Goal: Transaction & Acquisition: Purchase product/service

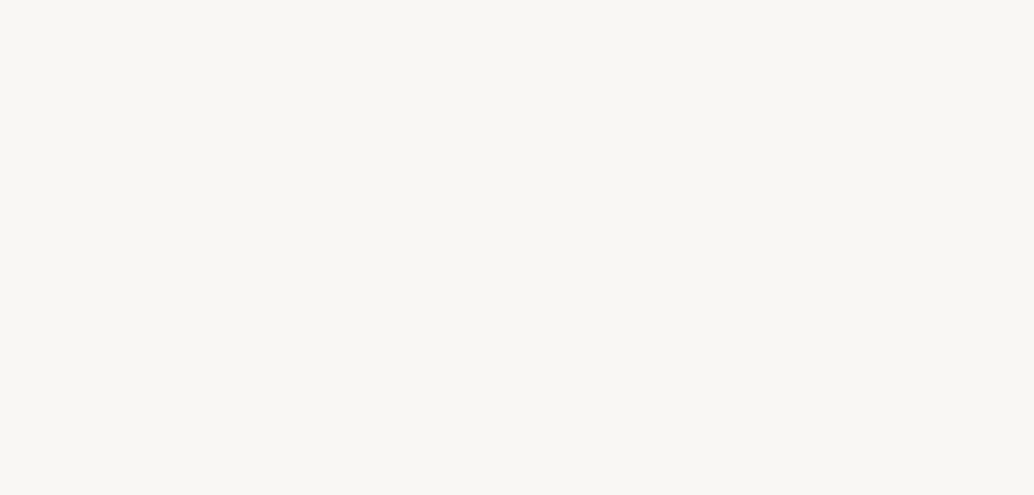
select select "ES"
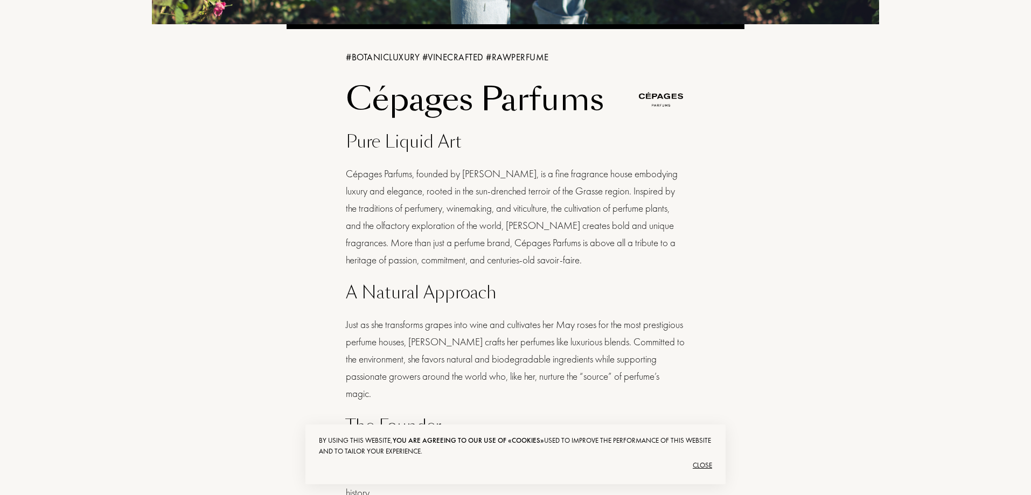
scroll to position [377, 0]
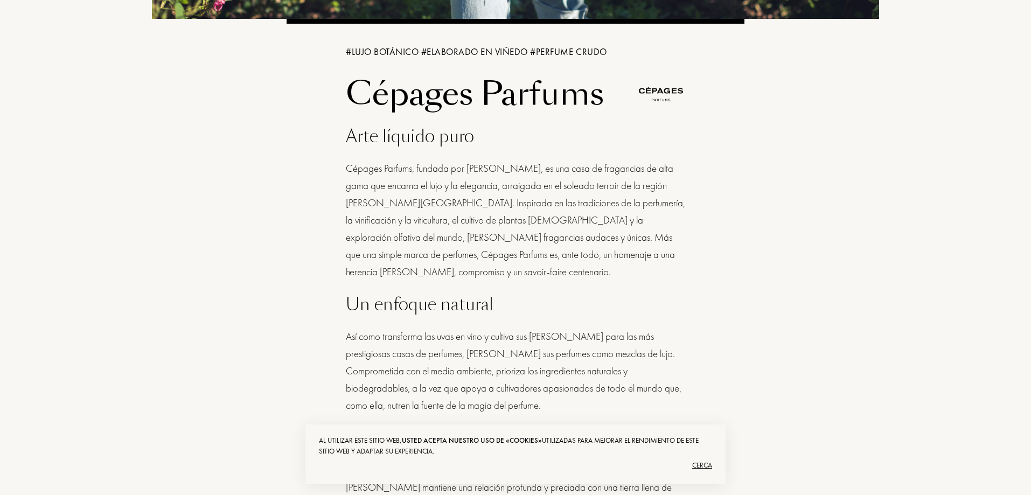
click at [812, 283] on div "# LUJO BOTÁNICO # ELABORADO EN VIÑEDO # PERFUME CRUDO Cépages Parfums Arte líqu…" at bounding box center [515, 210] width 743 height 1174
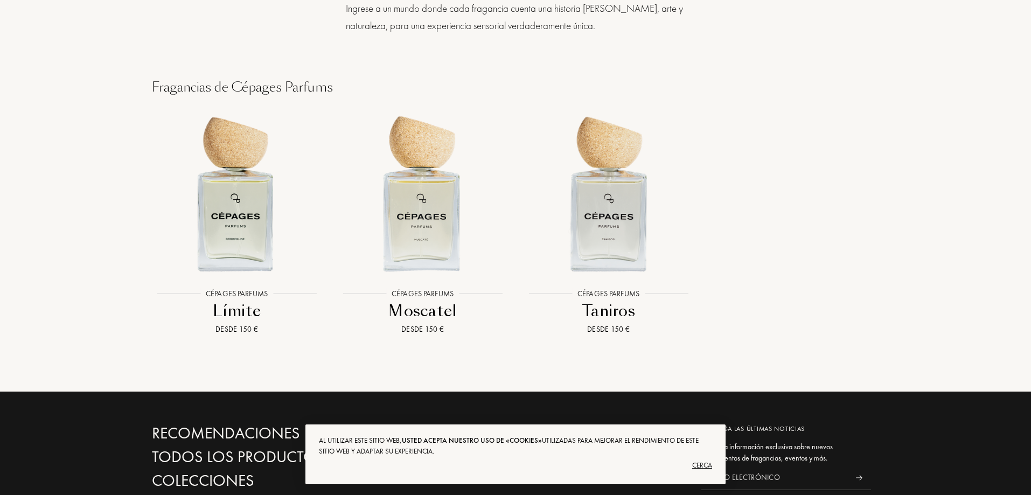
scroll to position [1185, 0]
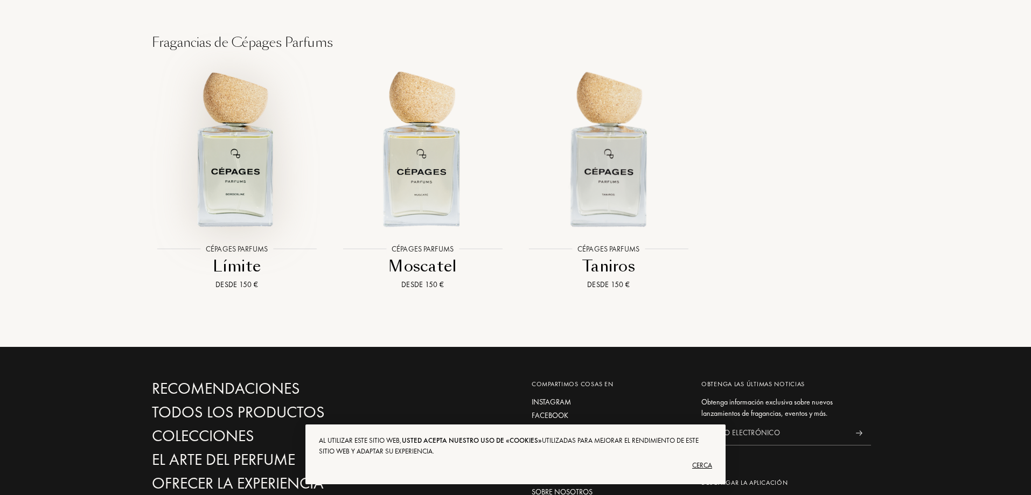
click at [227, 160] on img at bounding box center [236, 147] width 167 height 167
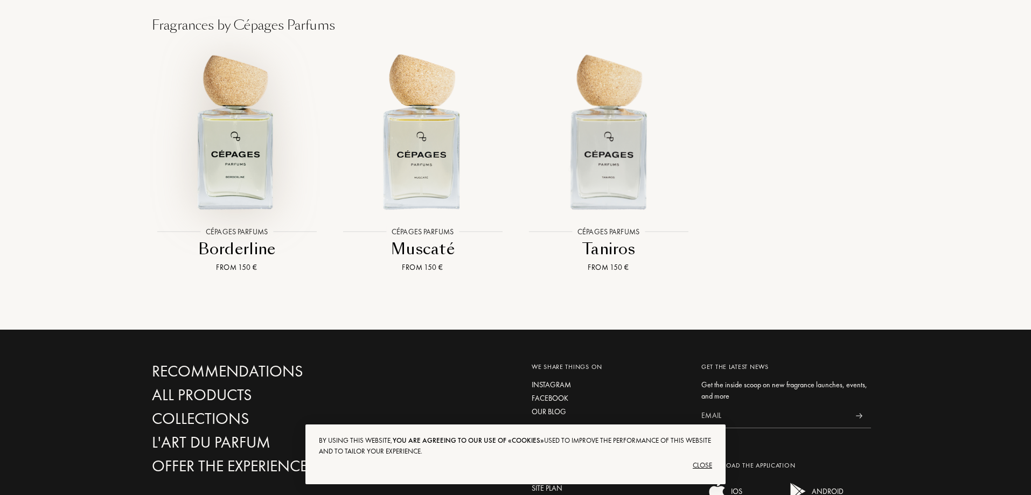
scroll to position [1167, 0]
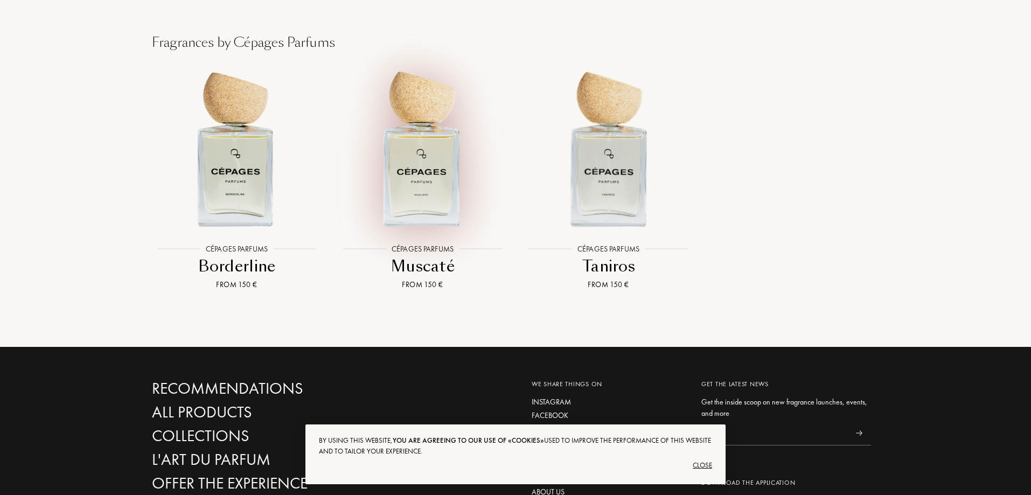
click at [432, 144] on img at bounding box center [422, 147] width 167 height 167
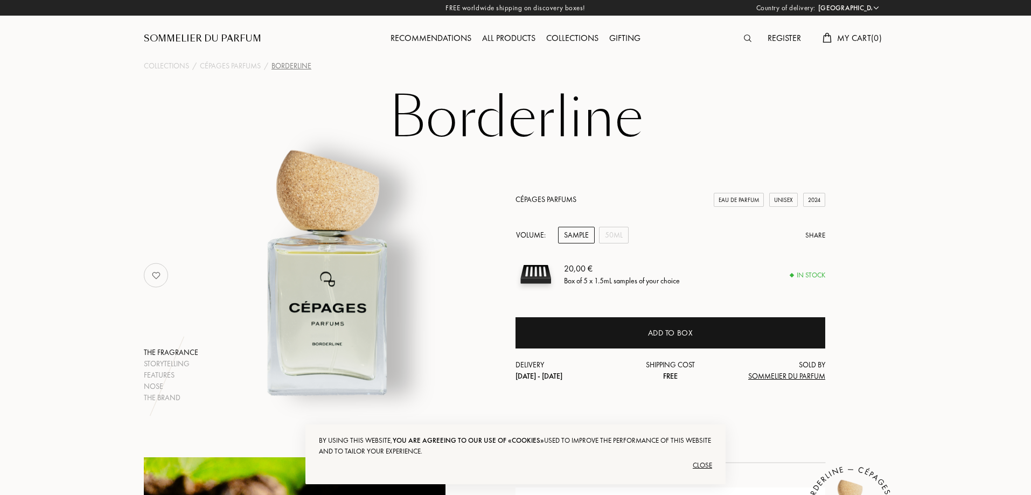
select select "ES"
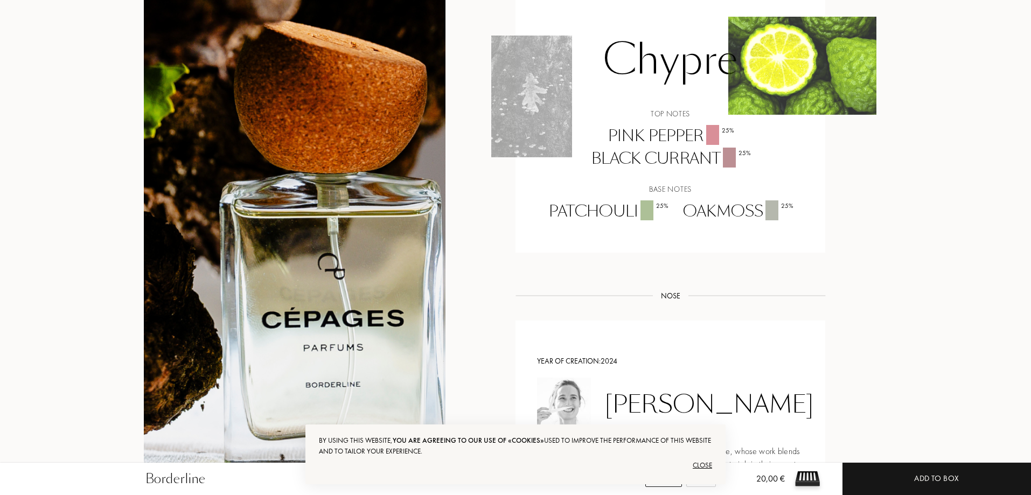
scroll to position [754, 0]
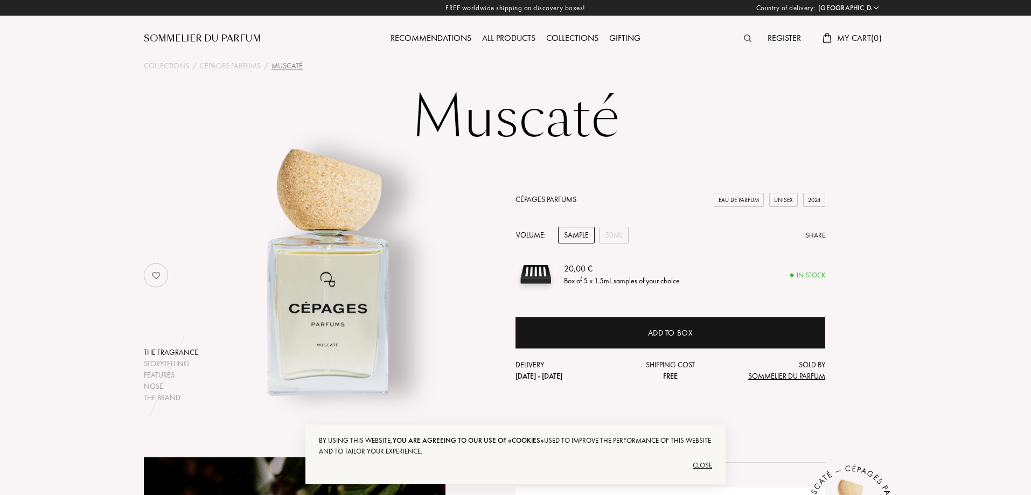
select select "ES"
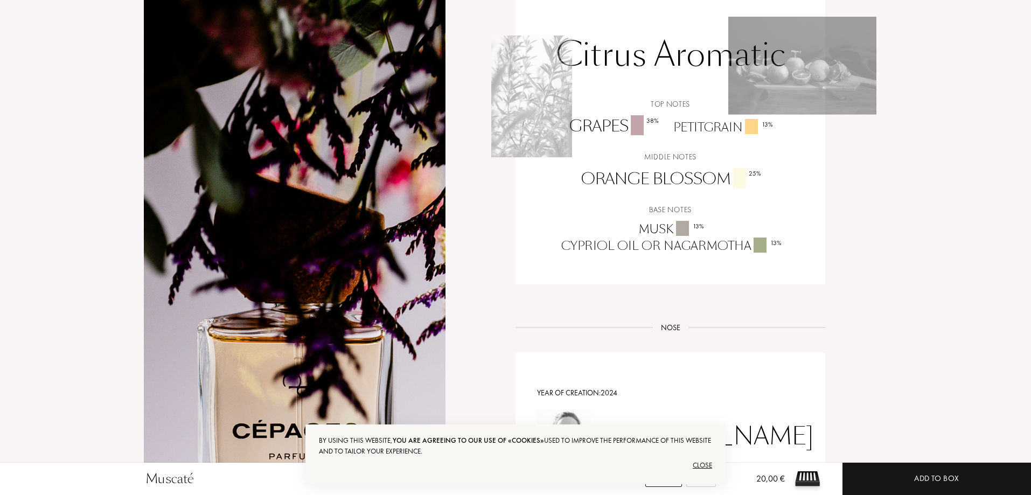
scroll to position [754, 0]
